Goal: Task Accomplishment & Management: Manage account settings

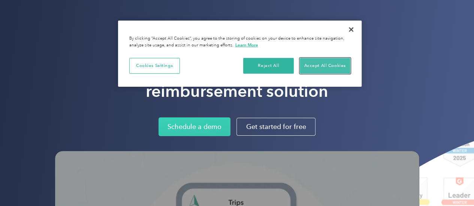
click at [334, 67] on button "Accept All Cookies" at bounding box center [325, 66] width 51 height 16
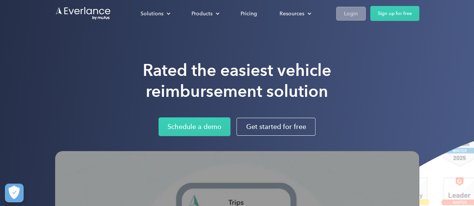
click at [348, 15] on div "Login" at bounding box center [351, 13] width 14 height 9
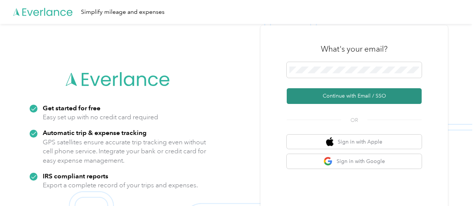
click at [368, 97] on button "Continue with Email / SSO" at bounding box center [354, 96] width 135 height 16
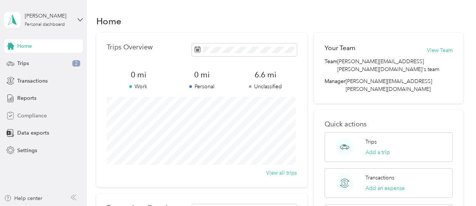
click at [43, 113] on span "Compliance" at bounding box center [32, 116] width 30 height 8
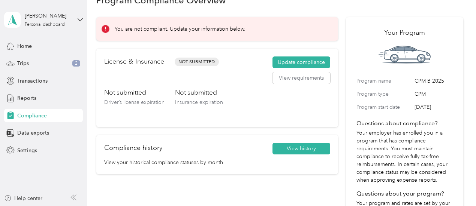
scroll to position [37, 0]
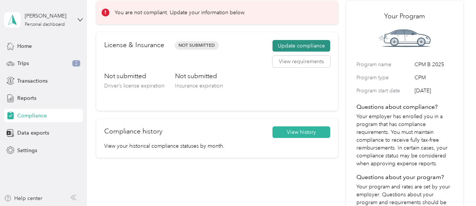
click at [301, 44] on button "Update compliance" at bounding box center [301, 46] width 58 height 12
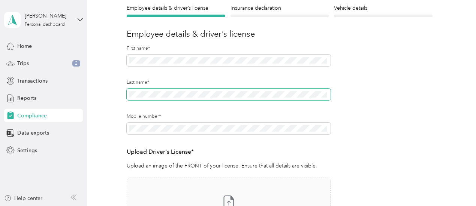
scroll to position [225, 0]
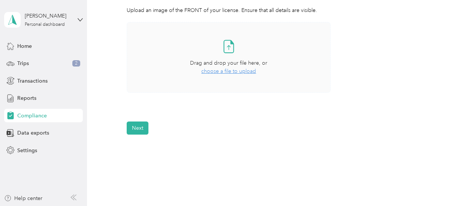
click at [235, 72] on span "choose a file to upload" at bounding box center [228, 71] width 55 height 6
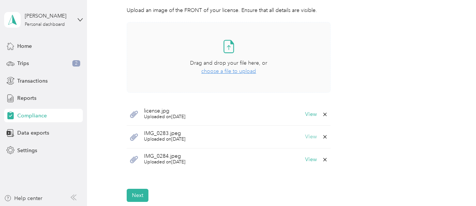
click at [307, 136] on button "View" at bounding box center [311, 137] width 12 height 5
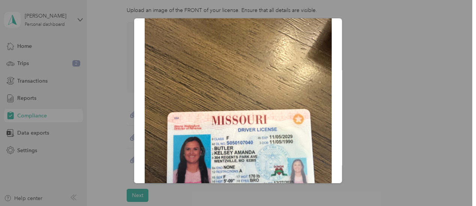
scroll to position [0, 0]
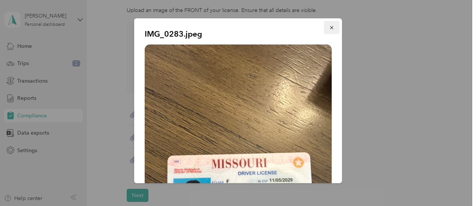
click at [329, 27] on icon "button" at bounding box center [331, 27] width 5 height 5
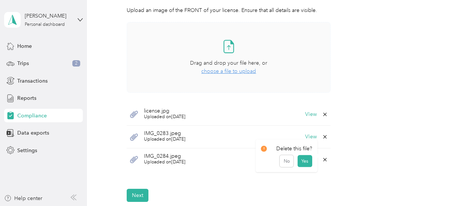
click at [323, 159] on icon at bounding box center [325, 160] width 6 height 6
click at [307, 165] on button "Yes" at bounding box center [305, 165] width 15 height 12
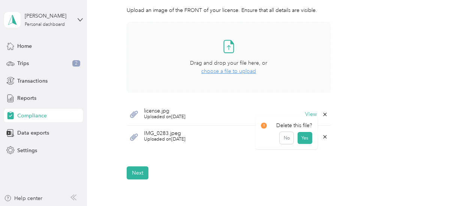
click at [325, 138] on icon at bounding box center [325, 137] width 6 height 6
click at [308, 142] on button "Yes" at bounding box center [305, 142] width 15 height 12
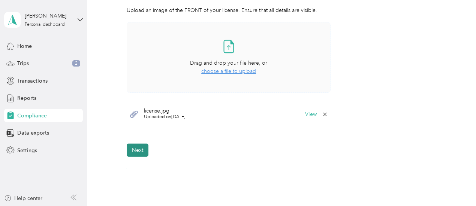
click at [142, 150] on button "Next" at bounding box center [138, 150] width 22 height 13
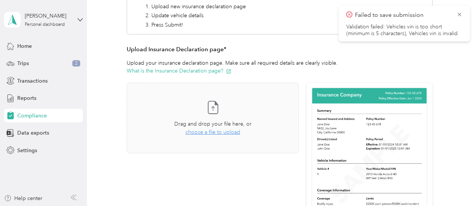
scroll to position [121, 0]
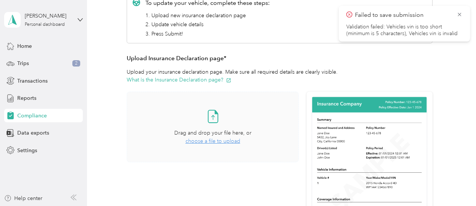
click at [219, 141] on span "choose a file to upload" at bounding box center [213, 141] width 55 height 6
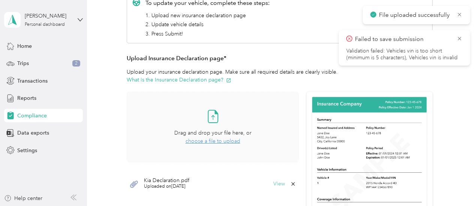
click at [273, 183] on button "View" at bounding box center [279, 184] width 12 height 5
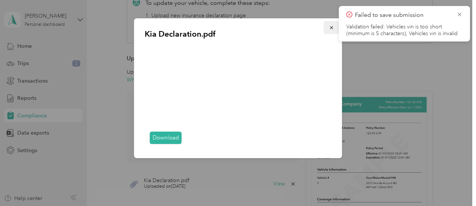
click at [331, 27] on icon "button" at bounding box center [331, 27] width 3 height 3
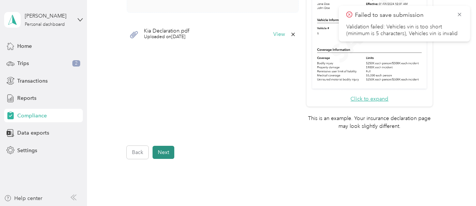
click at [163, 152] on button "Next" at bounding box center [164, 152] width 22 height 13
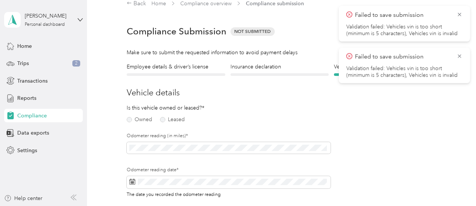
scroll to position [9, 0]
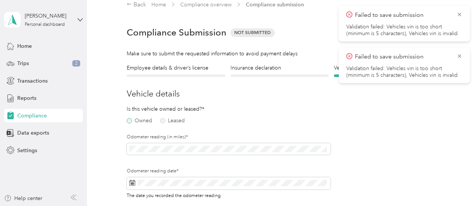
click at [127, 119] on label "Owned" at bounding box center [139, 120] width 25 height 5
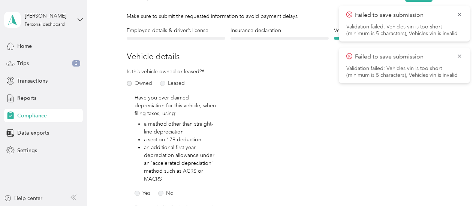
scroll to position [84, 0]
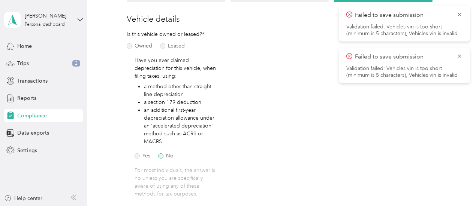
click at [162, 158] on label "No" at bounding box center [165, 156] width 15 height 5
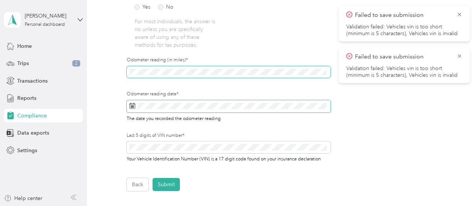
scroll to position [234, 0]
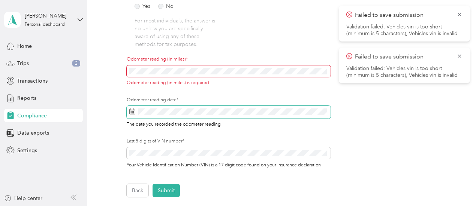
click at [156, 101] on div "Odometer reading date* The date you recorded the odometer reading" at bounding box center [229, 112] width 204 height 31
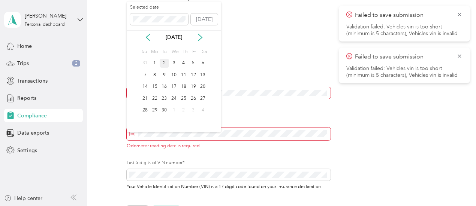
scroll to position [196, 0]
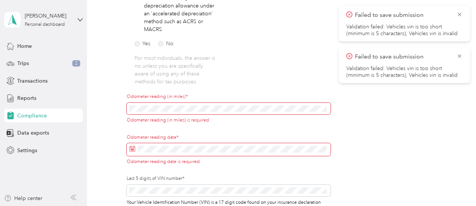
click at [262, 64] on div "Is this vehicle owned or leased?* Owned Leased Have you ever claimed depreciati…" at bounding box center [229, 67] width 204 height 299
click at [170, 114] on span at bounding box center [229, 109] width 204 height 12
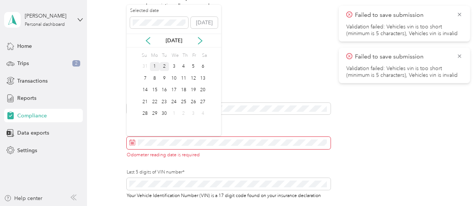
click at [155, 66] on div "1" at bounding box center [155, 66] width 10 height 9
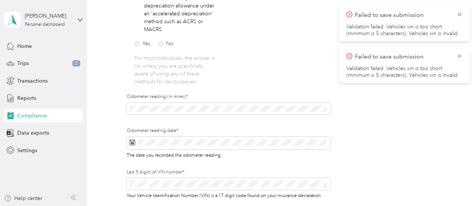
scroll to position [234, 0]
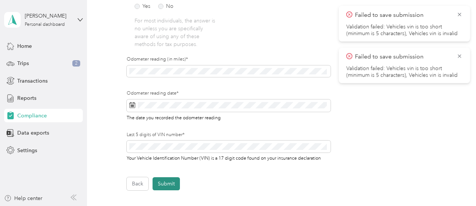
click at [172, 186] on button "Submit" at bounding box center [166, 184] width 27 height 13
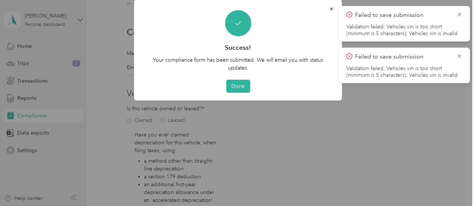
scroll to position [9, 0]
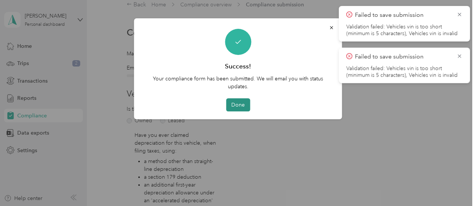
click at [240, 103] on button "Done" at bounding box center [238, 105] width 24 height 13
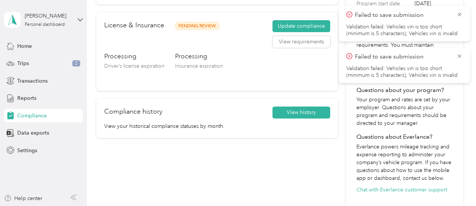
scroll to position [150, 0]
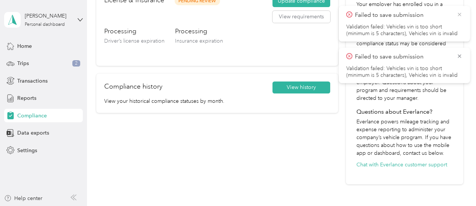
click at [459, 13] on icon at bounding box center [459, 14] width 6 height 7
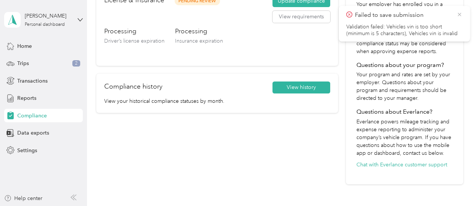
click at [458, 13] on icon at bounding box center [459, 14] width 3 height 3
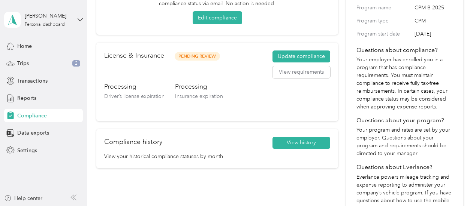
scroll to position [112, 0]
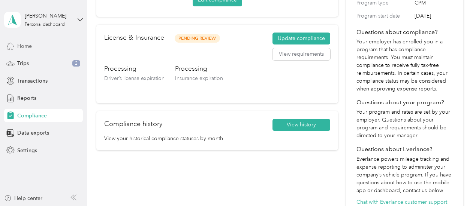
click at [34, 44] on div "Home" at bounding box center [43, 45] width 79 height 13
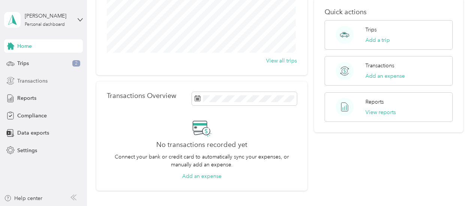
click at [37, 81] on span "Transactions" at bounding box center [32, 81] width 30 height 8
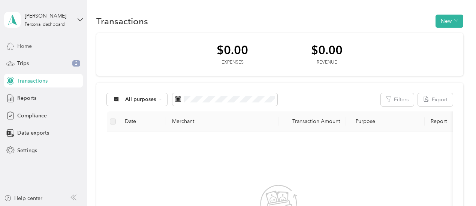
click at [31, 46] on span "Home" at bounding box center [24, 46] width 15 height 8
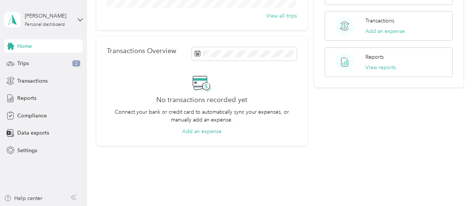
scroll to position [175, 0]
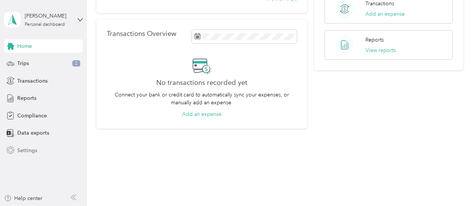
click at [30, 152] on span "Settings" at bounding box center [27, 151] width 20 height 8
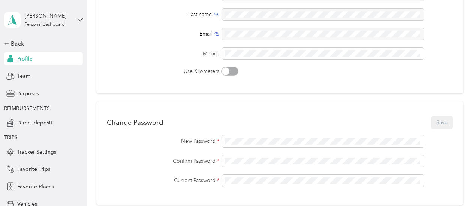
scroll to position [175, 0]
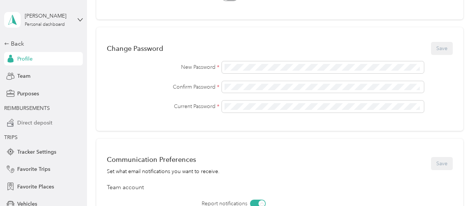
click at [48, 122] on span "Direct deposit" at bounding box center [34, 123] width 35 height 8
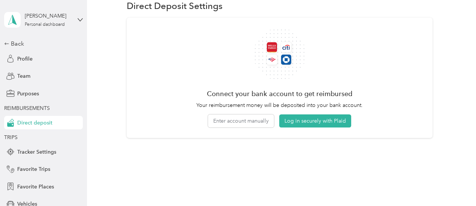
scroll to position [39, 0]
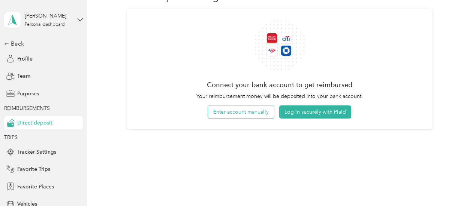
click at [256, 117] on button "Enter account manually" at bounding box center [241, 112] width 66 height 13
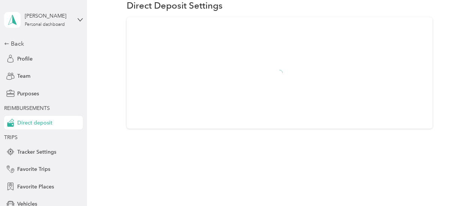
scroll to position [30, 0]
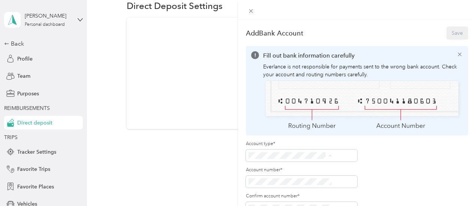
click at [310, 154] on span "Checking" at bounding box center [302, 157] width 22 height 6
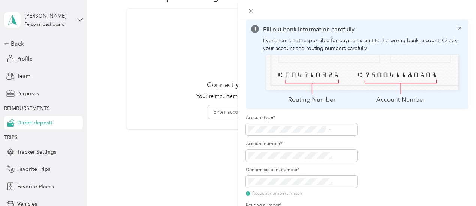
scroll to position [0, 0]
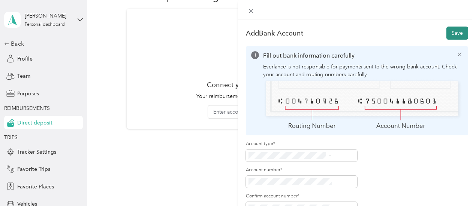
click at [460, 29] on button "Save" at bounding box center [457, 33] width 22 height 13
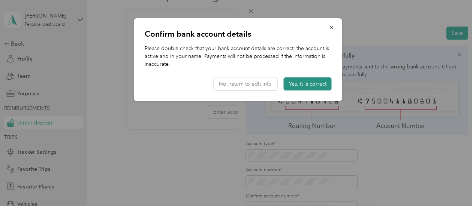
click at [304, 82] on button "Yes, it is correct" at bounding box center [308, 84] width 48 height 13
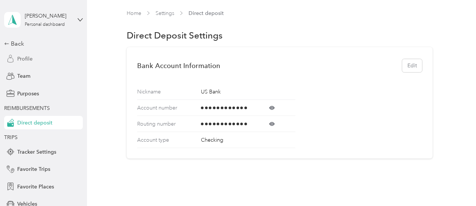
click at [33, 60] on div "Profile" at bounding box center [43, 58] width 79 height 13
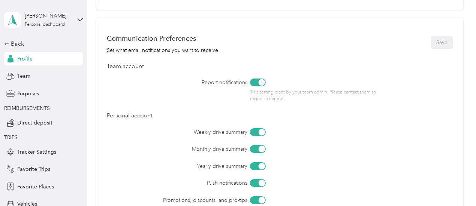
scroll to position [337, 0]
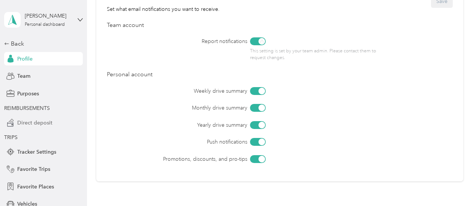
click at [31, 121] on span "Direct deposit" at bounding box center [34, 123] width 35 height 8
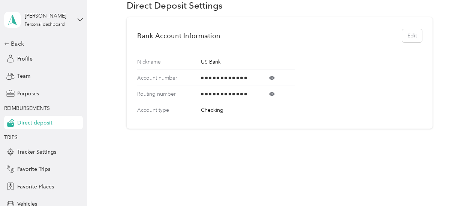
scroll to position [29, 0]
click at [29, 72] on div "Team" at bounding box center [43, 76] width 79 height 13
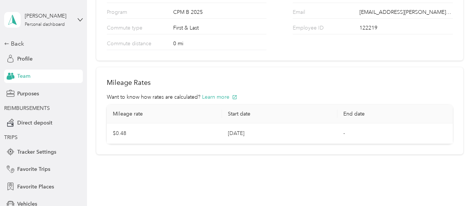
scroll to position [37, 0]
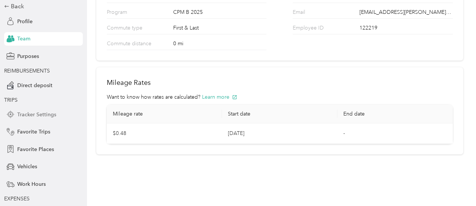
click at [48, 116] on span "Tracker Settings" at bounding box center [36, 115] width 39 height 8
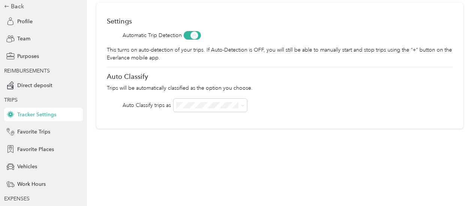
scroll to position [44, 0]
